Goal: Information Seeking & Learning: Compare options

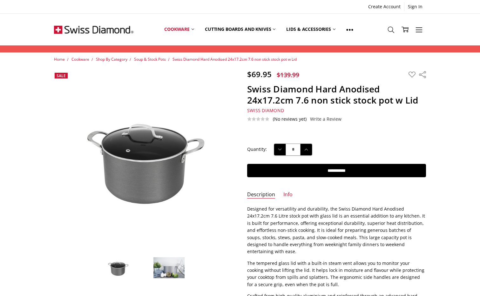
click at [169, 266] on img at bounding box center [169, 268] width 32 height 22
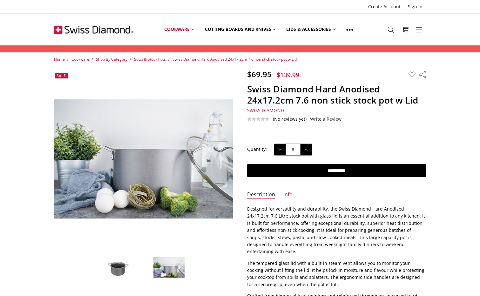
click at [121, 264] on img at bounding box center [118, 268] width 32 height 22
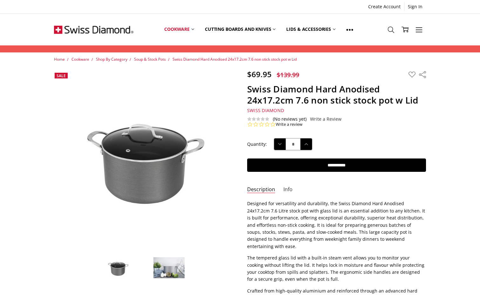
click at [286, 191] on link "Info" at bounding box center [287, 189] width 9 height 7
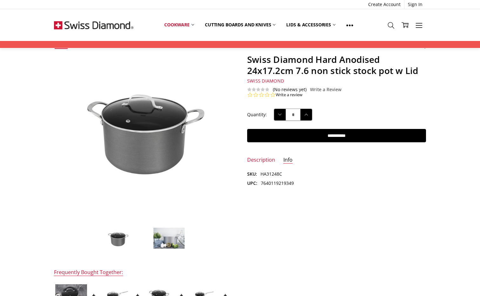
scroll to position [64, 0]
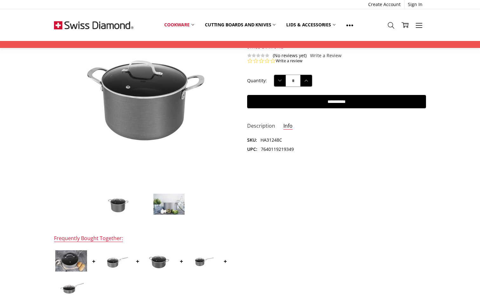
click at [257, 126] on link "Description" at bounding box center [261, 126] width 28 height 7
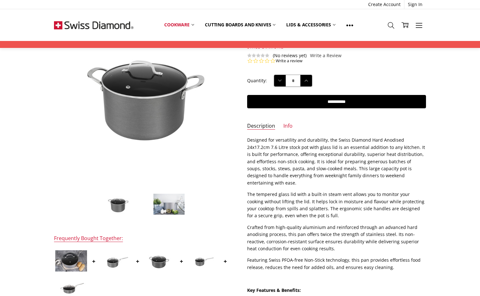
click at [115, 265] on img at bounding box center [115, 260] width 32 height 21
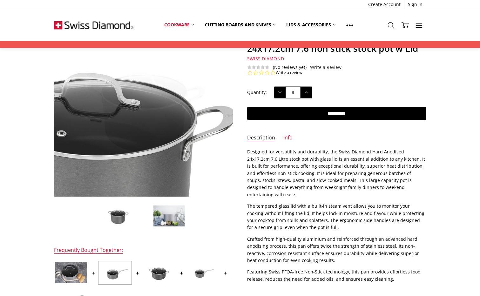
scroll to position [0, 0]
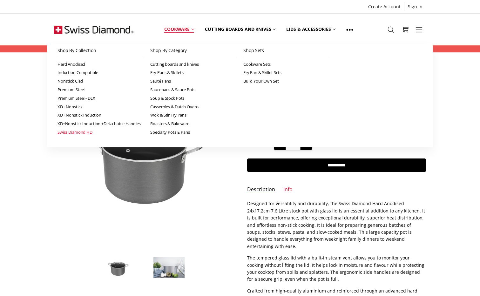
click at [88, 132] on link "Swiss Diamond HD" at bounding box center [100, 132] width 86 height 9
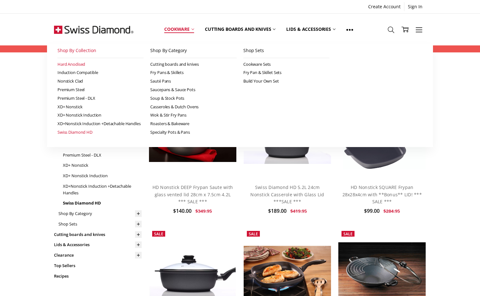
click at [85, 64] on link "Hard Anodised" at bounding box center [100, 64] width 86 height 9
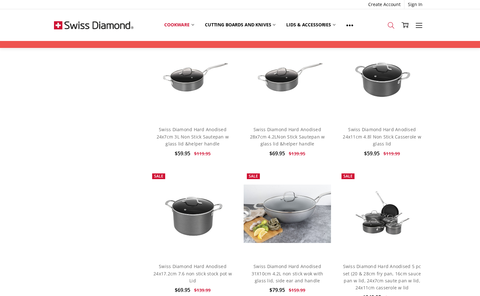
scroll to position [254, 0]
